Goal: Book appointment/travel/reservation

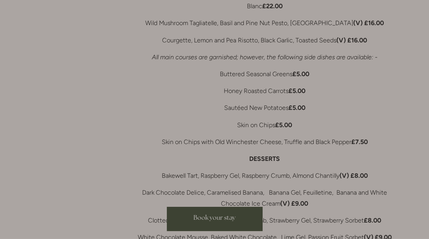
scroll to position [1533, 0]
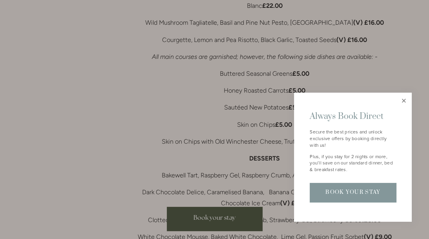
click at [405, 100] on link "Close" at bounding box center [404, 101] width 14 height 14
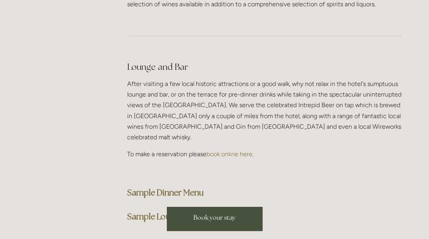
scroll to position [1947, 0]
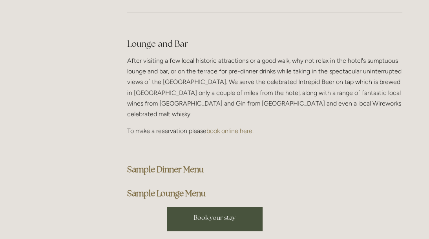
click at [161, 164] on strong "Sample Dinner Menu" at bounding box center [165, 169] width 77 height 11
click at [251, 32] on div "Lounge and Bar After visiting a few local historic attractions or a good walk, …" at bounding box center [264, 120] width 288 height 176
click at [177, 188] on strong "Sample Lounge Menu" at bounding box center [166, 193] width 78 height 11
click at [271, 32] on div "Lounge and Bar After visiting a few local historic attractions or a good walk, …" at bounding box center [264, 120] width 288 height 176
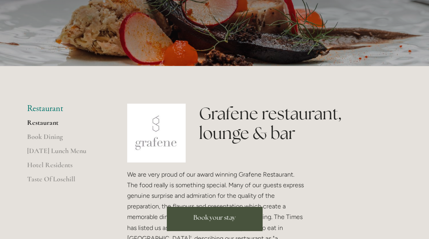
scroll to position [166, 0]
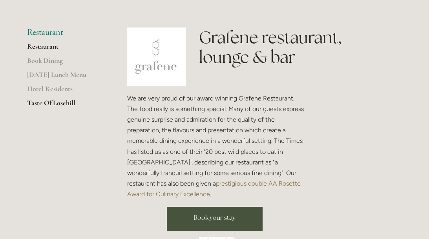
click at [42, 104] on link "Taste Of Losehill" at bounding box center [64, 105] width 75 height 14
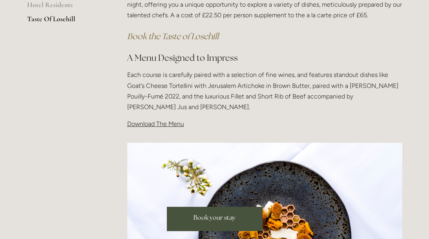
scroll to position [248, 0]
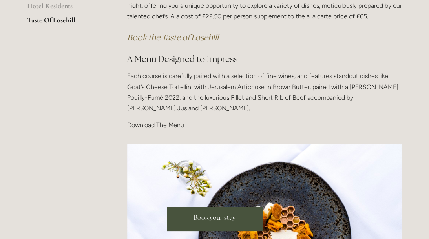
click at [175, 126] on span "Download The Menu" at bounding box center [155, 124] width 57 height 7
click at [156, 122] on span "Download The Menu" at bounding box center [155, 124] width 57 height 7
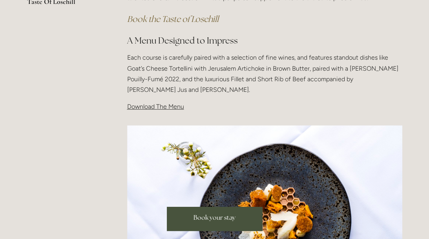
scroll to position [207, 0]
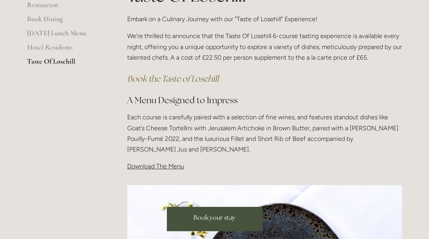
click at [144, 167] on span "Download The Menu" at bounding box center [155, 165] width 57 height 7
click at [264, 145] on p "Each course is carefully paired with a selection of fine wines, and features st…" at bounding box center [264, 133] width 275 height 43
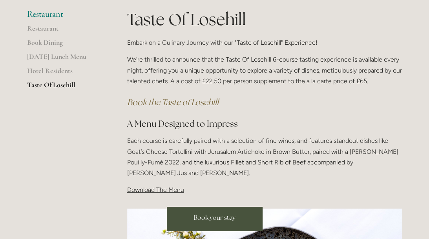
scroll to position [124, 0]
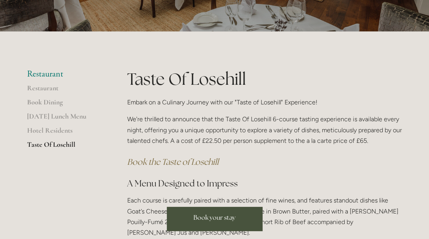
click at [191, 163] on em "Book the Taste of Losehill" at bounding box center [172, 162] width 91 height 11
click at [47, 92] on link "Restaurant" at bounding box center [64, 91] width 75 height 14
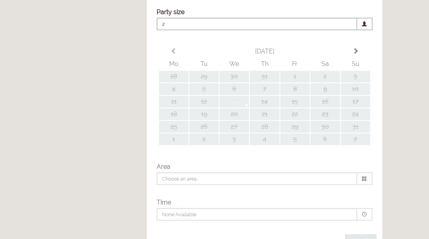
type input "Any Area"
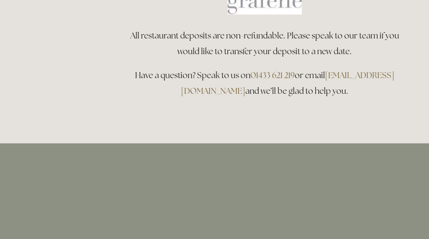
scroll to position [497, 0]
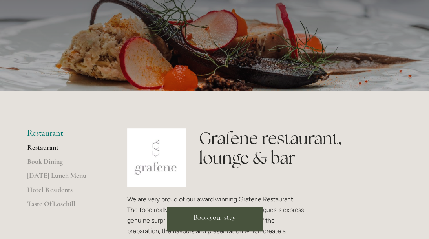
scroll to position [83, 0]
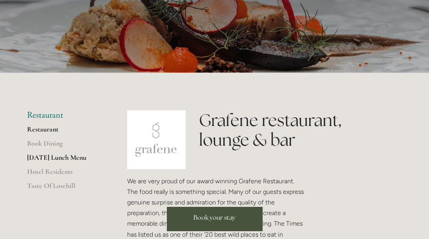
click at [65, 159] on link "[DATE] Lunch Menu" at bounding box center [64, 160] width 75 height 14
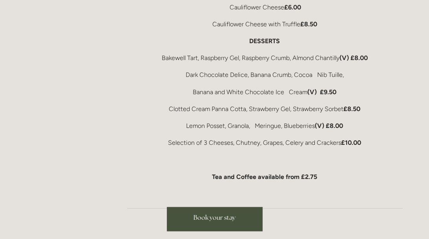
scroll to position [497, 0]
